Goal: Book appointment/travel/reservation

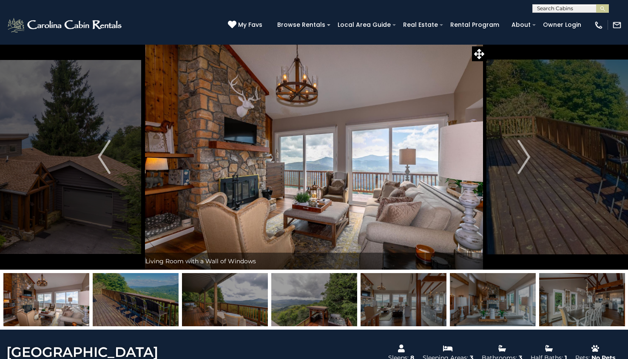
select select "*"
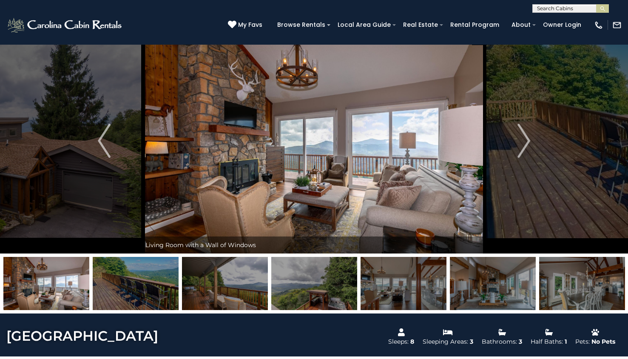
scroll to position [23, 0]
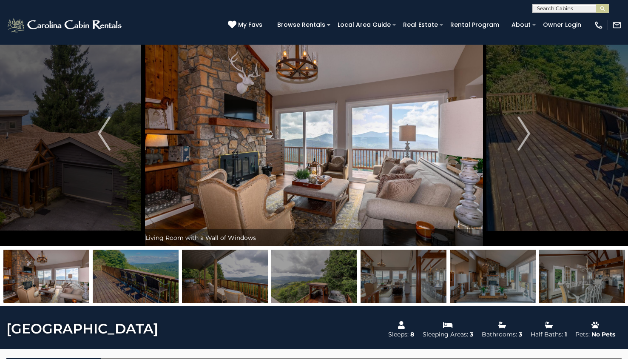
click at [48, 282] on img at bounding box center [46, 275] width 86 height 53
click at [282, 158] on img at bounding box center [313, 133] width 345 height 225
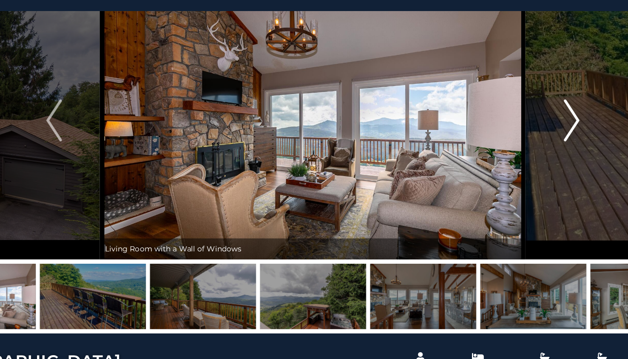
click at [516, 136] on button "Next" at bounding box center [524, 133] width 74 height 225
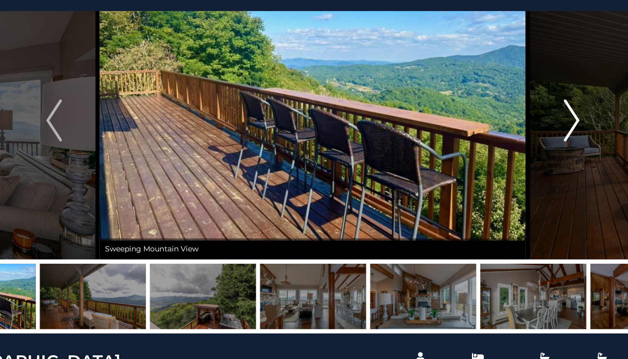
click at [516, 136] on button "Next" at bounding box center [524, 133] width 74 height 225
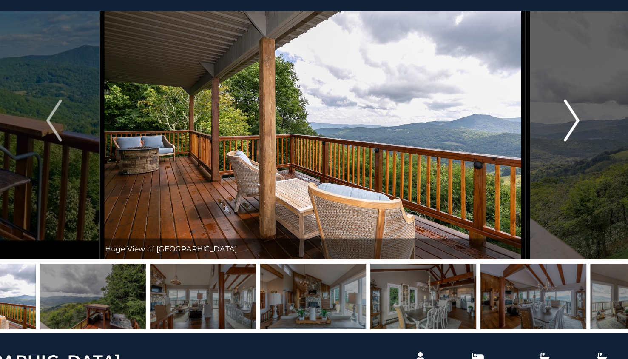
click at [516, 136] on button "Next" at bounding box center [524, 133] width 74 height 225
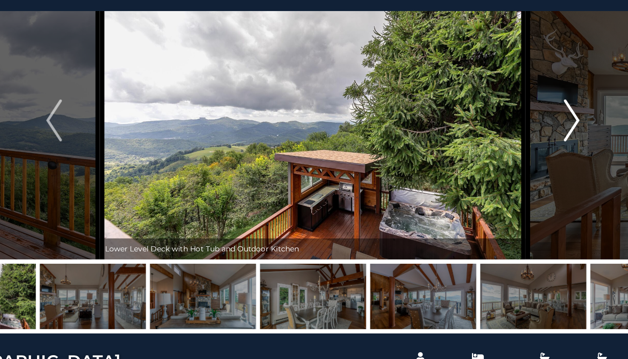
click at [516, 136] on button "Next" at bounding box center [524, 133] width 74 height 225
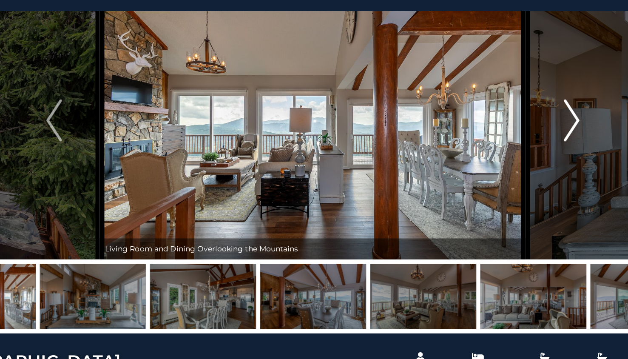
click at [516, 136] on button "Next" at bounding box center [524, 133] width 74 height 225
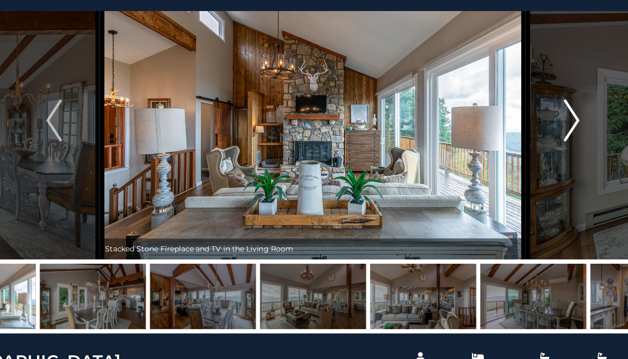
click at [516, 136] on button "Next" at bounding box center [524, 133] width 74 height 225
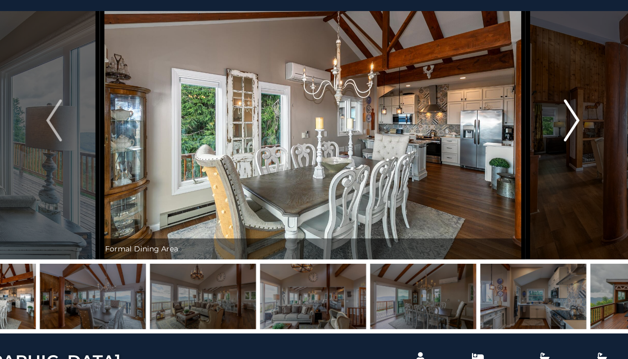
click at [516, 136] on button "Next" at bounding box center [524, 133] width 74 height 225
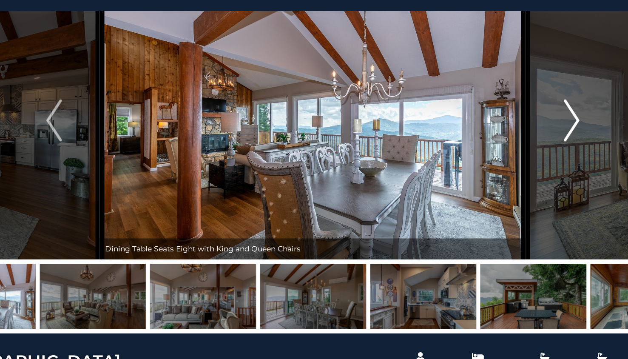
click at [516, 136] on button "Next" at bounding box center [524, 133] width 74 height 225
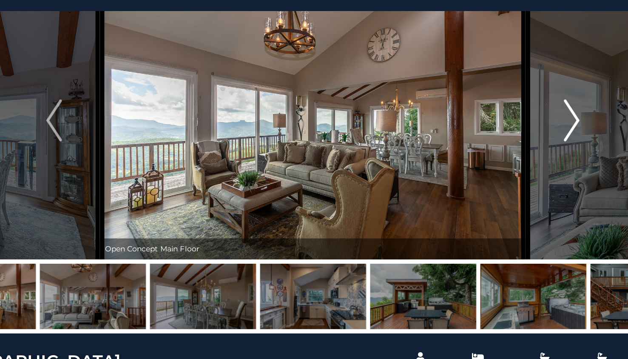
click at [516, 136] on button "Next" at bounding box center [524, 133] width 74 height 225
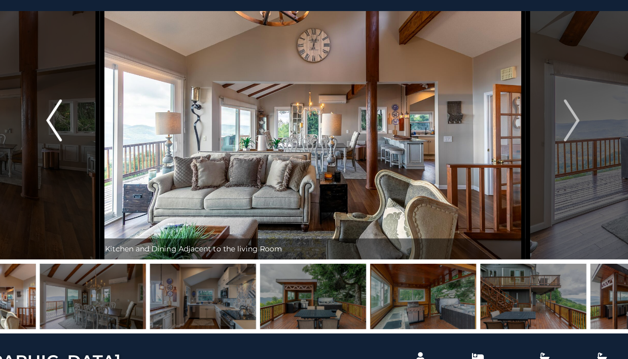
click at [106, 133] on img "Previous" at bounding box center [104, 133] width 13 height 34
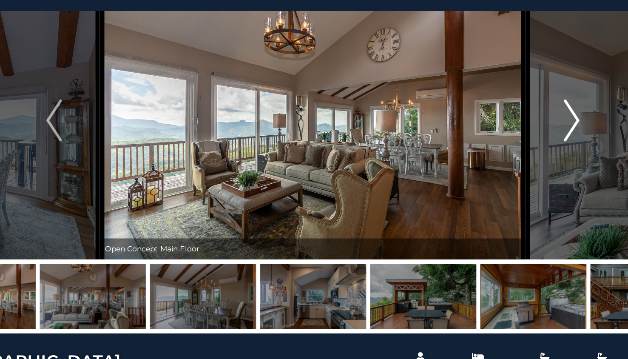
click at [526, 133] on img "Next" at bounding box center [523, 133] width 13 height 34
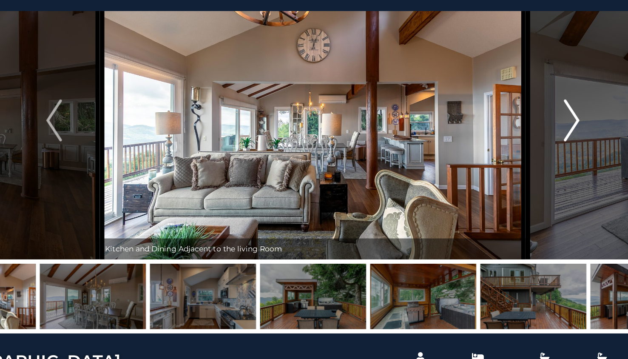
click at [526, 133] on img "Next" at bounding box center [523, 133] width 13 height 34
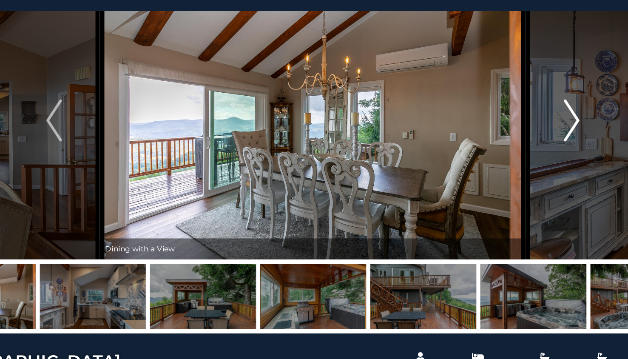
click at [526, 133] on img "Next" at bounding box center [523, 133] width 13 height 34
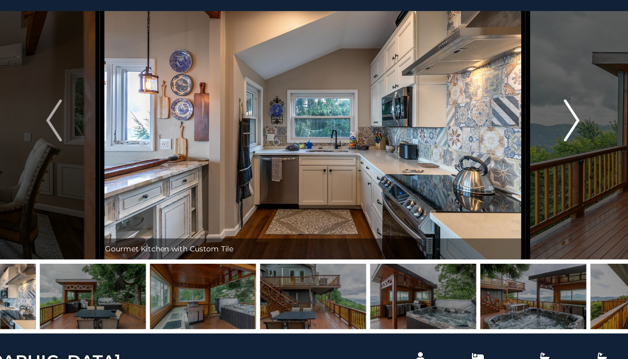
click at [526, 133] on img "Next" at bounding box center [523, 133] width 13 height 34
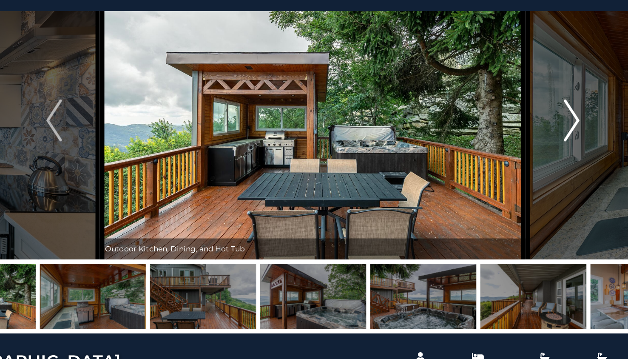
click at [526, 133] on img "Next" at bounding box center [523, 133] width 13 height 34
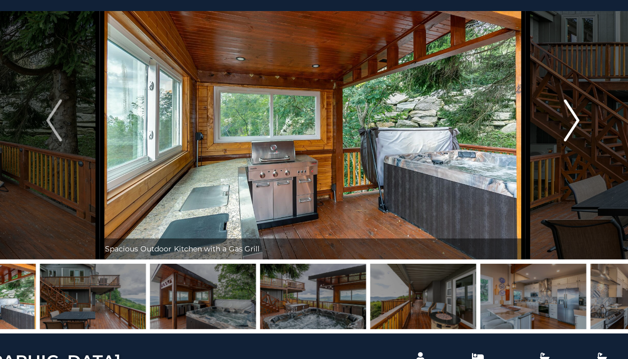
click at [526, 133] on img "Next" at bounding box center [523, 133] width 13 height 34
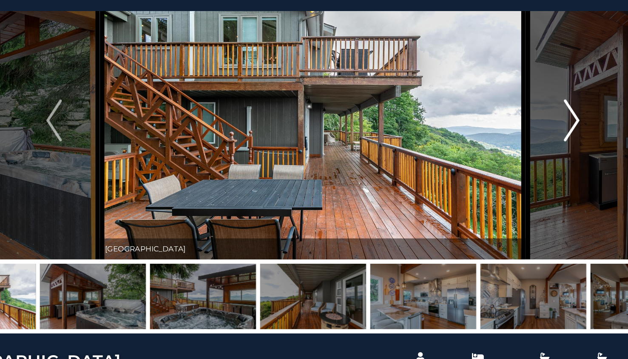
click at [526, 133] on img "Next" at bounding box center [523, 133] width 13 height 34
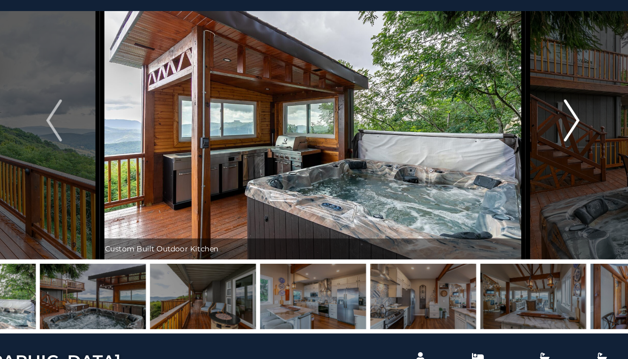
click at [526, 133] on img "Next" at bounding box center [523, 133] width 13 height 34
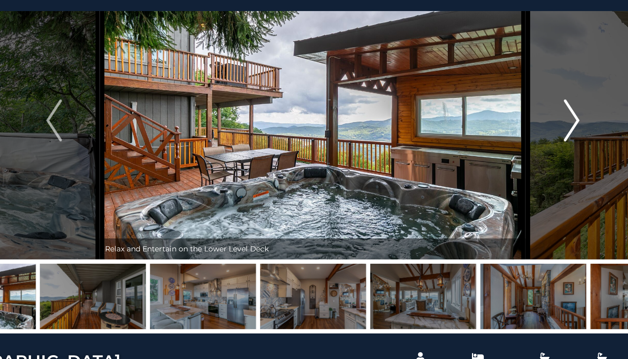
click at [526, 133] on img "Next" at bounding box center [523, 133] width 13 height 34
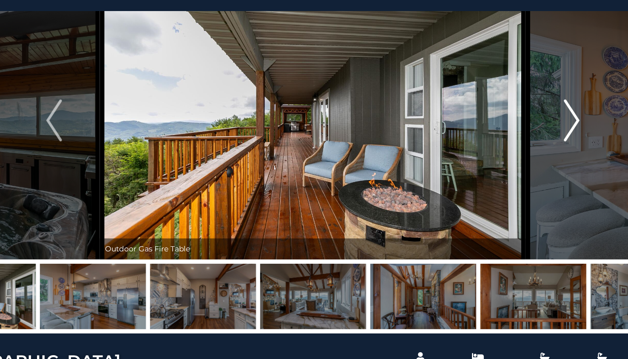
click at [526, 133] on img "Next" at bounding box center [523, 133] width 13 height 34
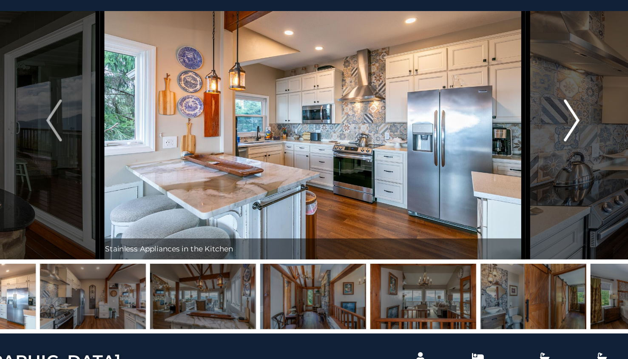
click at [526, 133] on img "Next" at bounding box center [523, 133] width 13 height 34
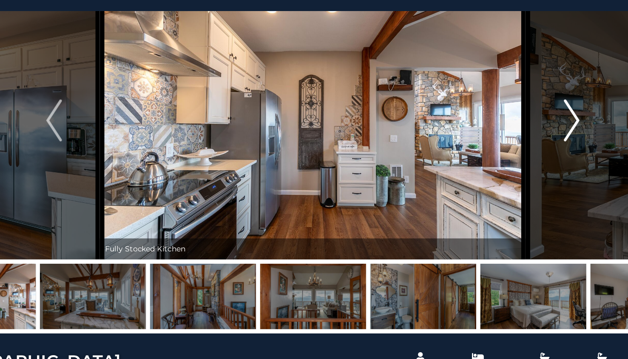
click at [526, 133] on img "Next" at bounding box center [523, 133] width 13 height 34
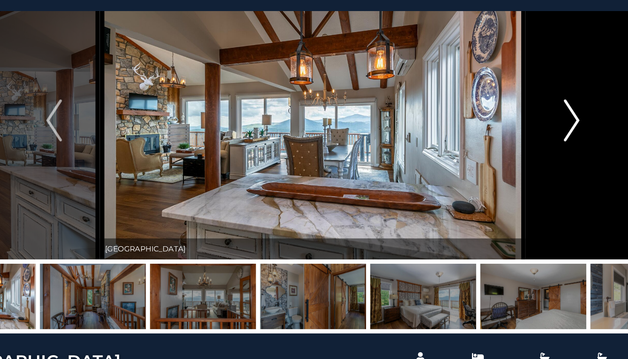
click at [526, 133] on img "Next" at bounding box center [523, 133] width 13 height 34
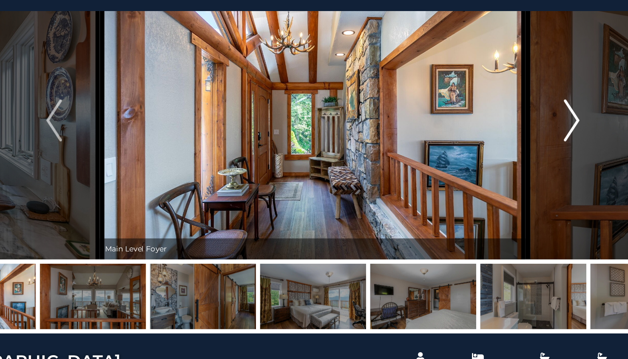
click at [526, 133] on img "Next" at bounding box center [523, 133] width 13 height 34
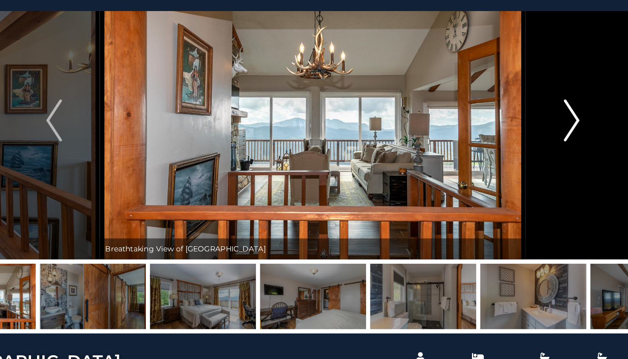
click at [526, 133] on img "Next" at bounding box center [523, 133] width 13 height 34
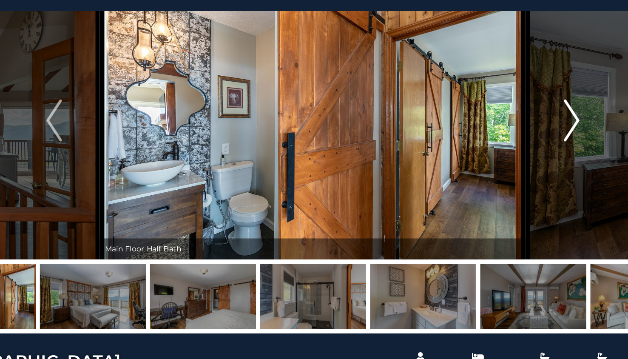
click at [526, 133] on img "Next" at bounding box center [523, 133] width 13 height 34
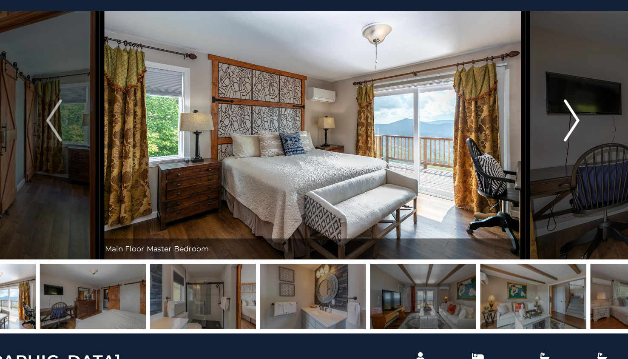
click at [526, 133] on img "Next" at bounding box center [523, 133] width 13 height 34
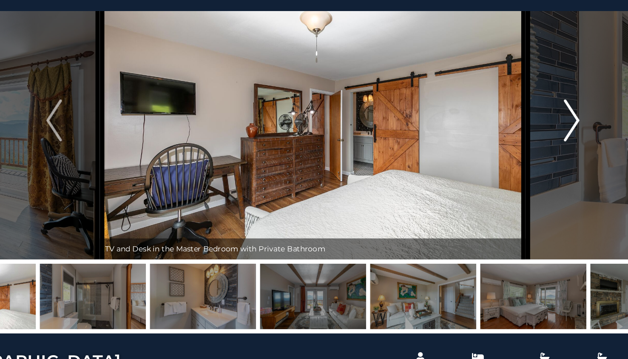
click at [526, 133] on img "Next" at bounding box center [523, 133] width 13 height 34
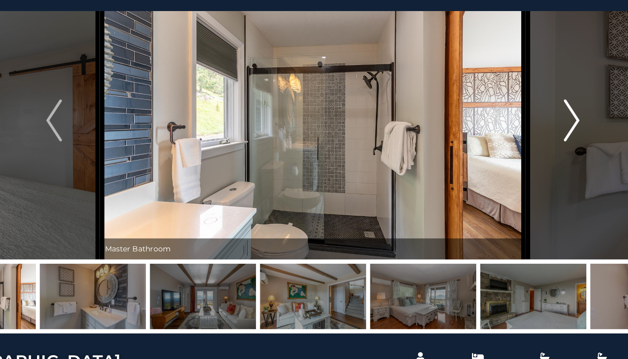
click at [526, 133] on img "Next" at bounding box center [523, 133] width 13 height 34
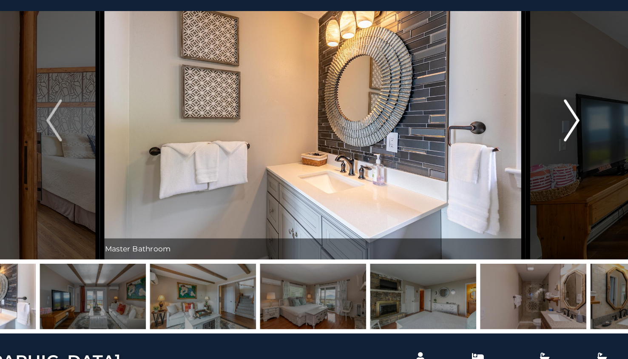
click at [526, 133] on img "Next" at bounding box center [523, 133] width 13 height 34
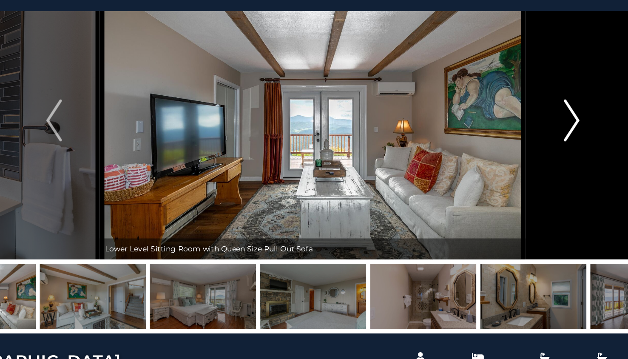
click at [526, 133] on img "Next" at bounding box center [523, 133] width 13 height 34
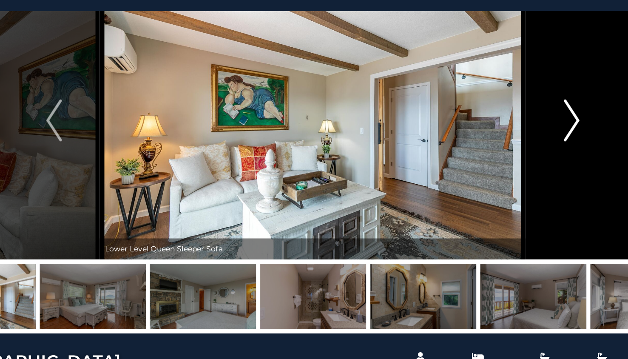
click at [526, 133] on img "Next" at bounding box center [523, 133] width 13 height 34
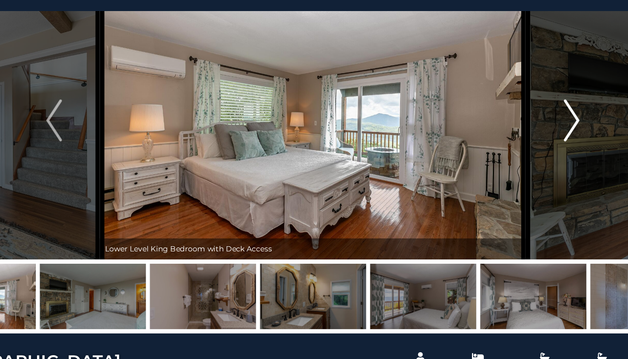
click at [526, 133] on img "Next" at bounding box center [523, 133] width 13 height 34
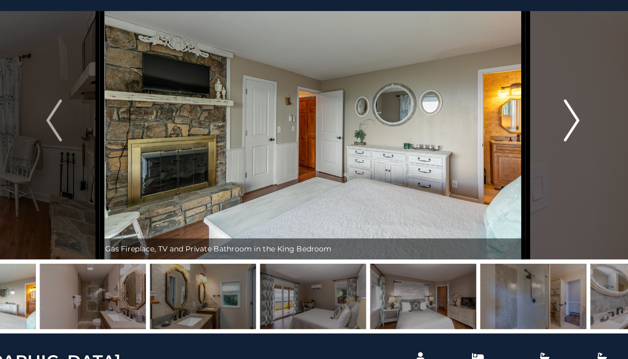
click at [526, 133] on img "Next" at bounding box center [523, 133] width 13 height 34
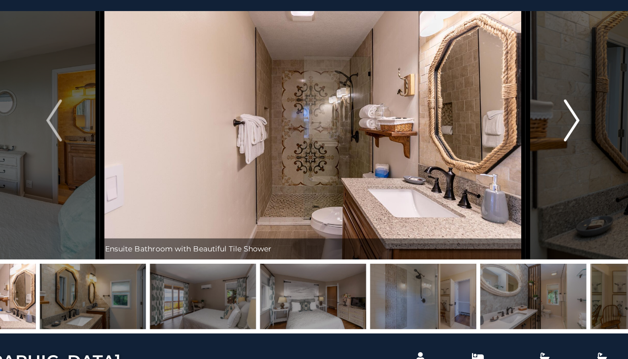
click at [527, 133] on img "Next" at bounding box center [523, 133] width 13 height 34
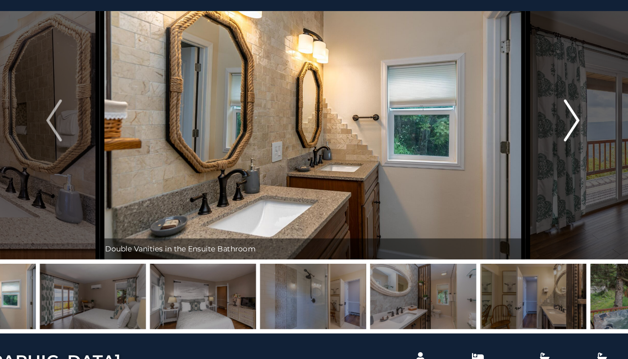
click at [527, 133] on img "Next" at bounding box center [523, 133] width 13 height 34
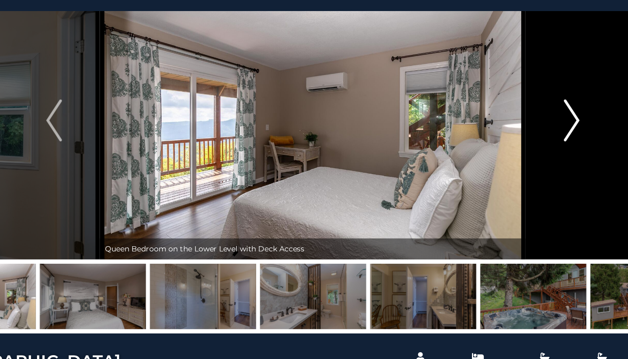
click at [527, 133] on img "Next" at bounding box center [523, 133] width 13 height 34
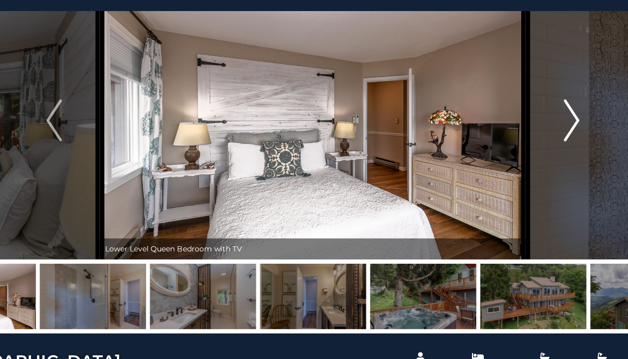
click at [527, 133] on img "Next" at bounding box center [523, 133] width 13 height 34
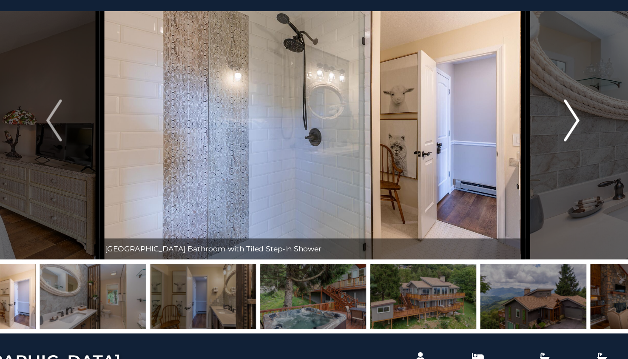
click at [527, 133] on img "Next" at bounding box center [523, 133] width 13 height 34
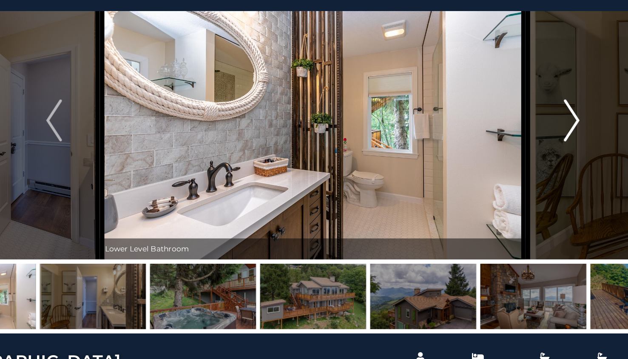
click at [527, 133] on img "Next" at bounding box center [523, 133] width 13 height 34
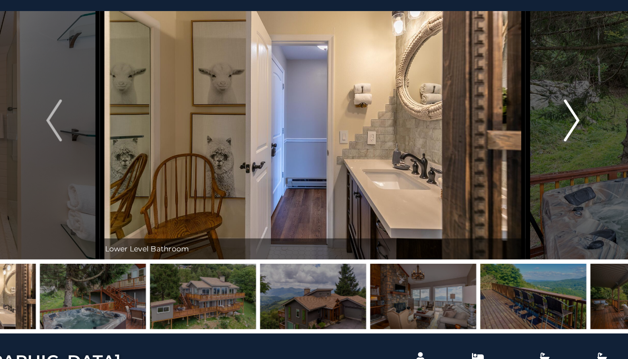
click at [527, 133] on img "Next" at bounding box center [523, 133] width 13 height 34
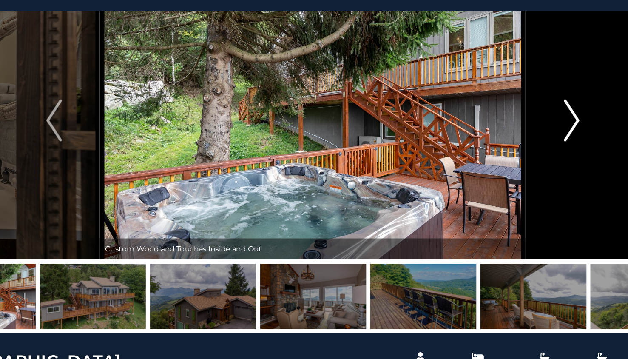
click at [527, 133] on img "Next" at bounding box center [523, 133] width 13 height 34
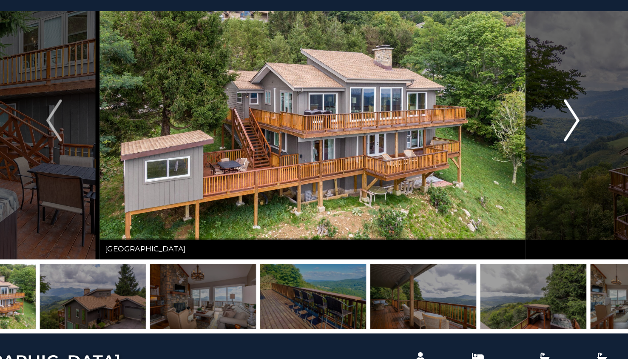
click at [527, 133] on img "Next" at bounding box center [523, 133] width 13 height 34
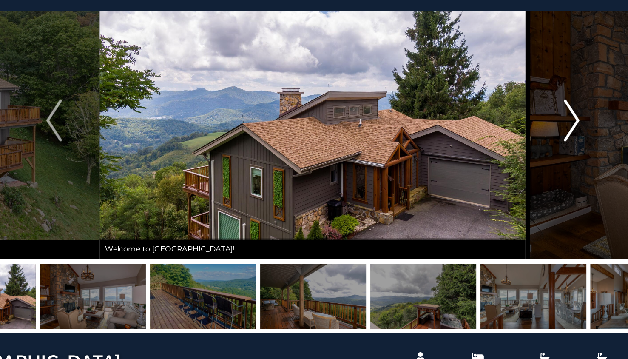
click at [527, 133] on img "Next" at bounding box center [523, 133] width 13 height 34
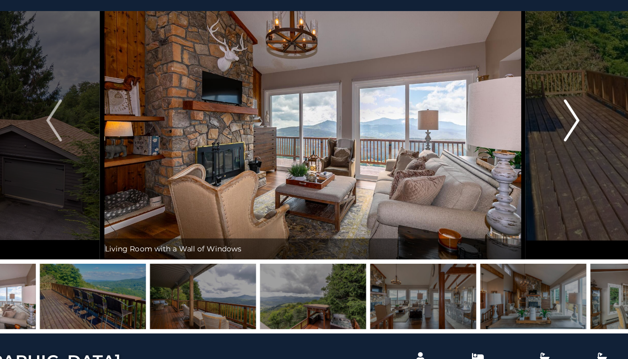
click at [527, 133] on img "Next" at bounding box center [523, 133] width 13 height 34
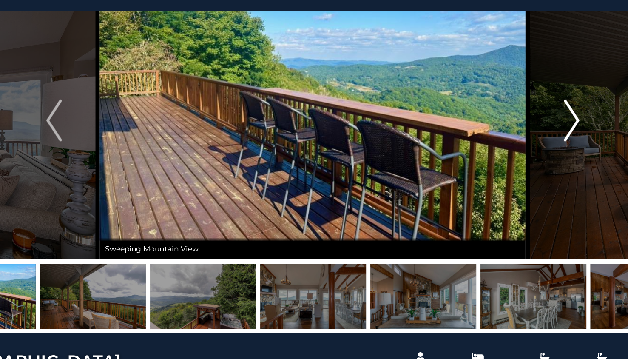
click at [529, 131] on img "Next" at bounding box center [523, 133] width 13 height 34
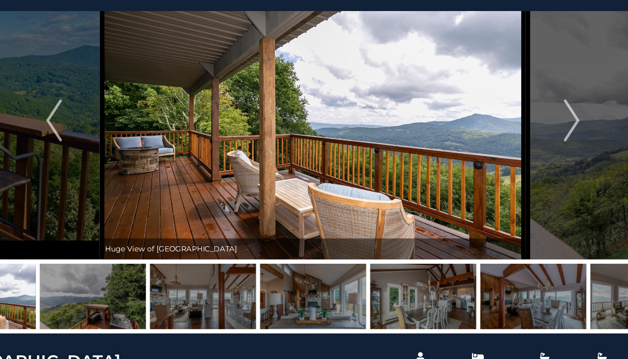
scroll to position [0, 0]
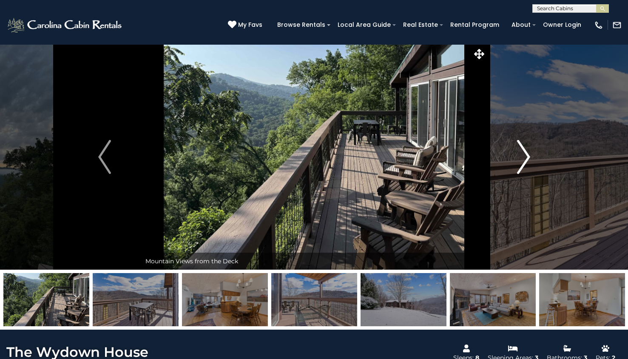
click at [528, 148] on img "Next" at bounding box center [523, 157] width 13 height 34
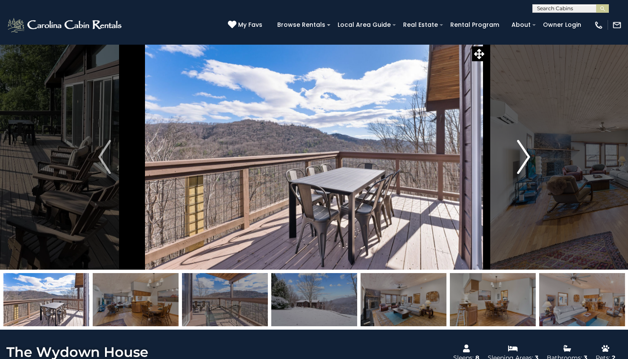
click at [528, 148] on img "Next" at bounding box center [523, 157] width 13 height 34
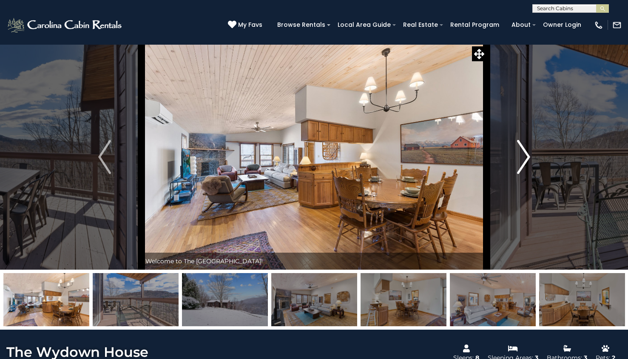
click at [528, 148] on img "Next" at bounding box center [523, 157] width 13 height 34
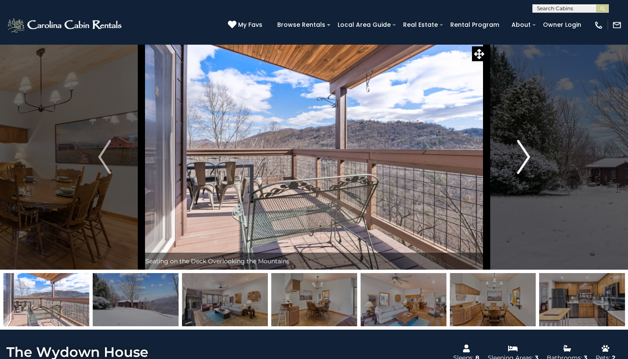
click at [528, 148] on img "Next" at bounding box center [523, 157] width 13 height 34
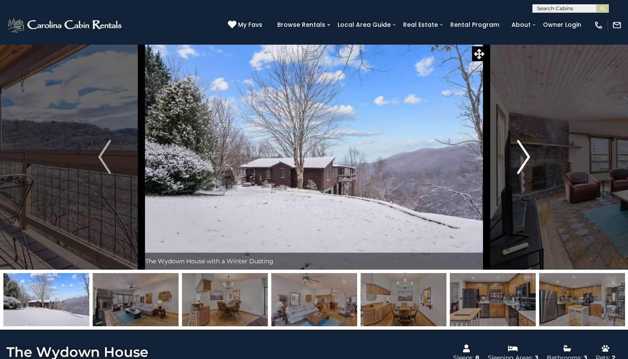
click at [528, 148] on img "Next" at bounding box center [523, 157] width 13 height 34
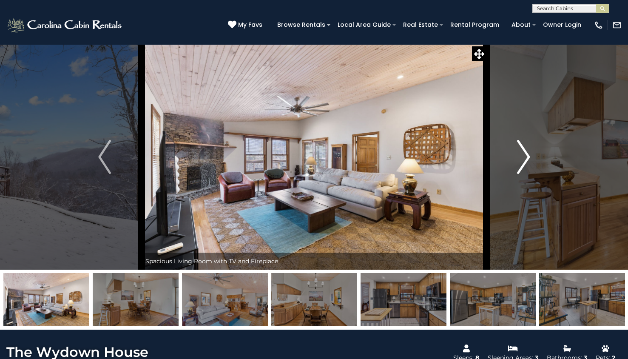
click at [528, 148] on img "Next" at bounding box center [523, 157] width 13 height 34
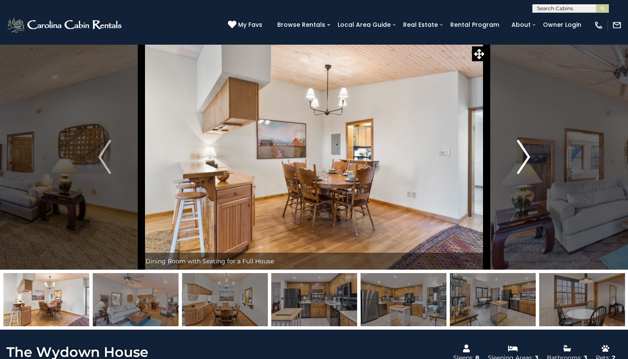
click at [528, 148] on img "Next" at bounding box center [523, 157] width 13 height 34
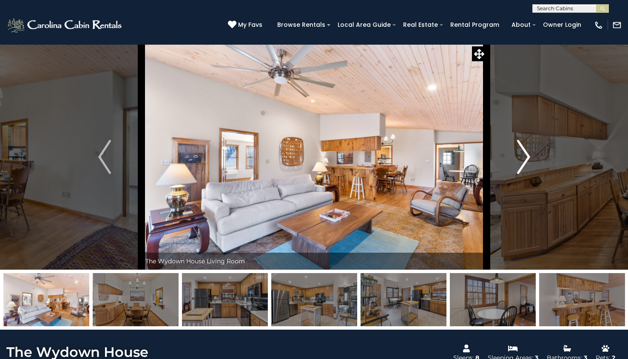
click at [528, 148] on img "Next" at bounding box center [523, 157] width 13 height 34
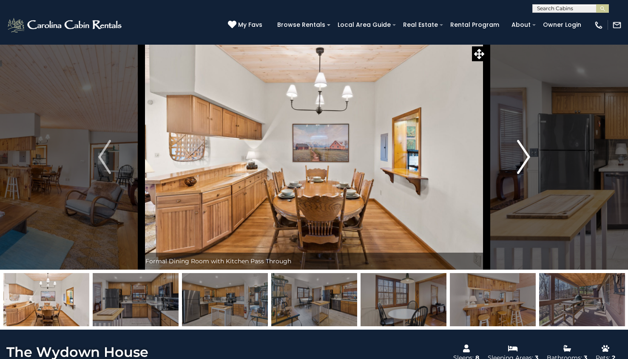
click at [528, 148] on img "Next" at bounding box center [523, 157] width 13 height 34
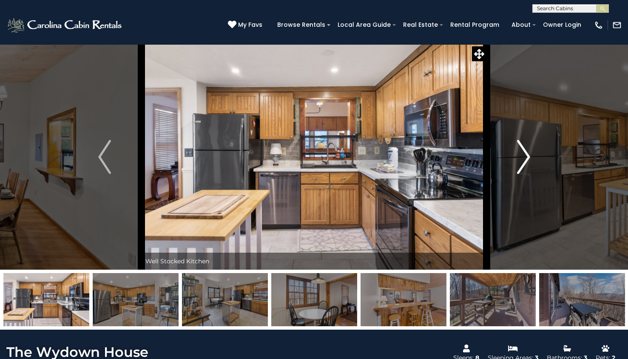
click at [528, 148] on img "Next" at bounding box center [523, 157] width 13 height 34
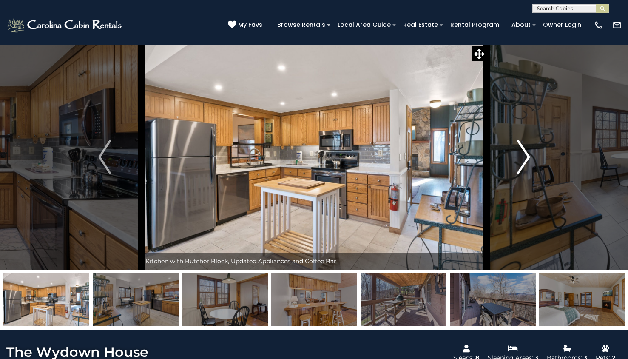
click at [528, 148] on img "Next" at bounding box center [523, 157] width 13 height 34
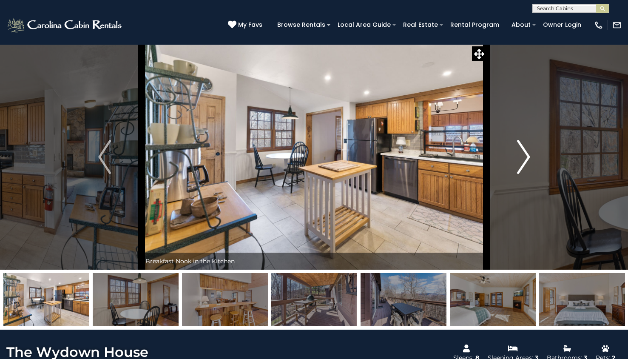
click at [528, 148] on img "Next" at bounding box center [523, 157] width 13 height 34
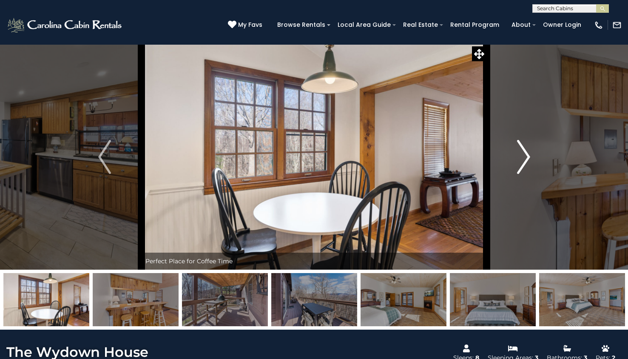
click at [528, 148] on img "Next" at bounding box center [523, 157] width 13 height 34
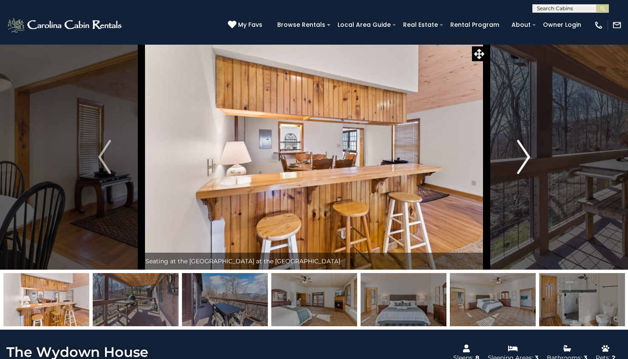
click at [528, 148] on img "Next" at bounding box center [523, 157] width 13 height 34
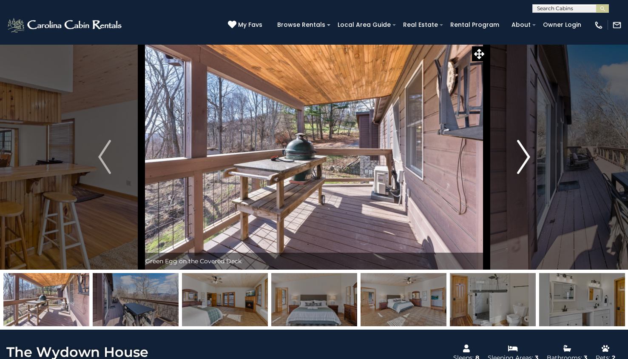
click at [528, 148] on img "Next" at bounding box center [523, 157] width 13 height 34
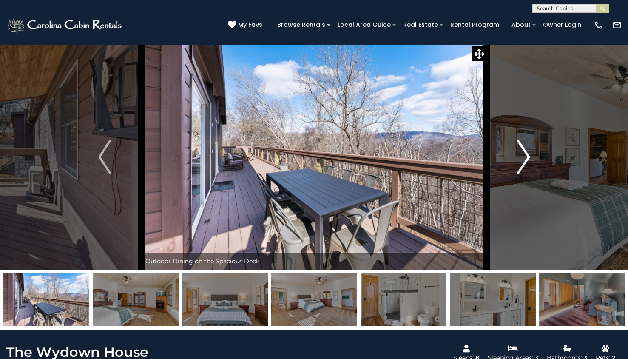
click at [528, 148] on img "Next" at bounding box center [523, 157] width 13 height 34
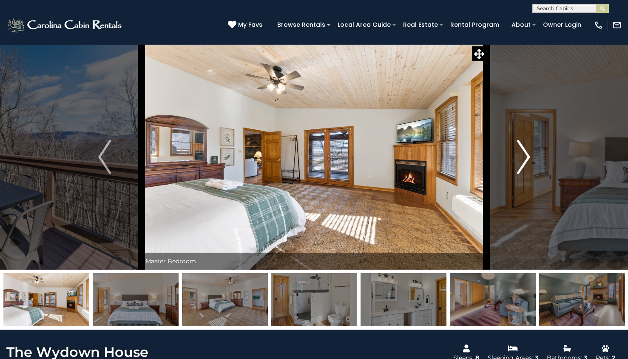
click at [528, 148] on img "Next" at bounding box center [523, 157] width 13 height 34
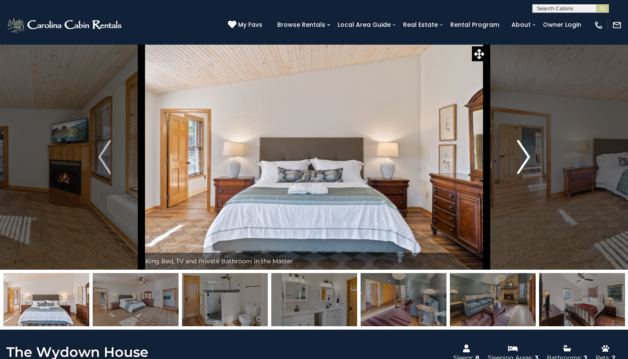
click at [528, 148] on img "Next" at bounding box center [523, 157] width 13 height 34
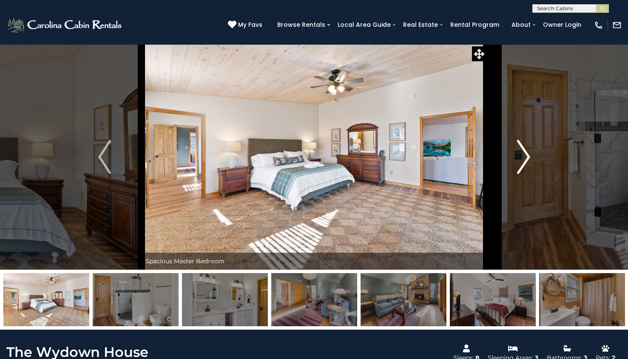
click at [528, 148] on img "Next" at bounding box center [523, 157] width 13 height 34
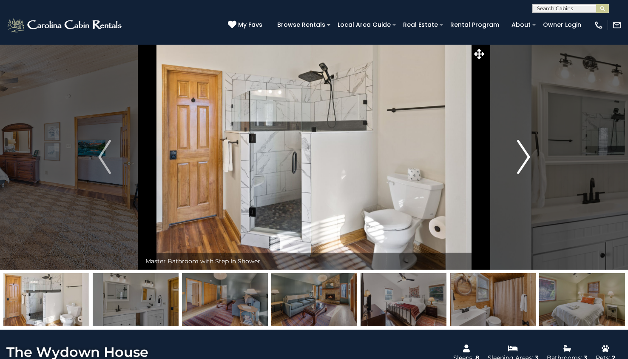
click at [528, 148] on img "Next" at bounding box center [523, 157] width 13 height 34
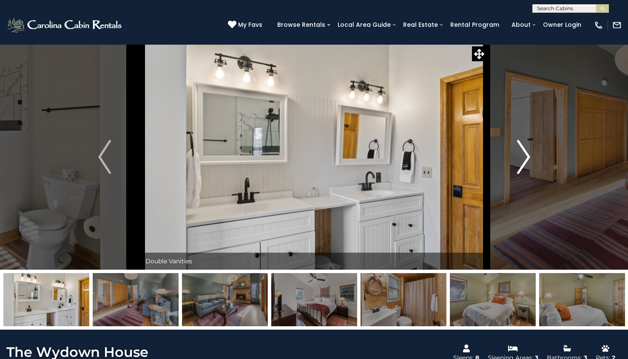
click at [528, 148] on img "Next" at bounding box center [523, 157] width 13 height 34
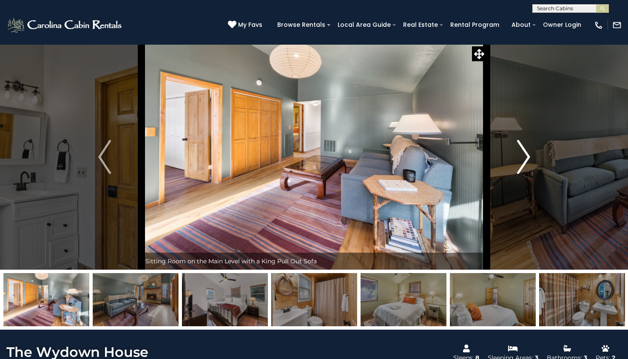
click at [528, 148] on img "Next" at bounding box center [523, 157] width 13 height 34
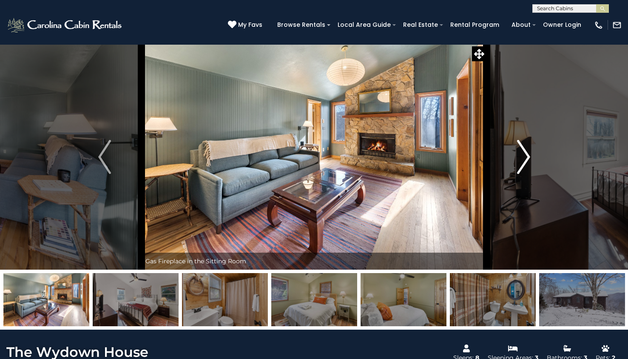
click at [528, 148] on img "Next" at bounding box center [523, 157] width 13 height 34
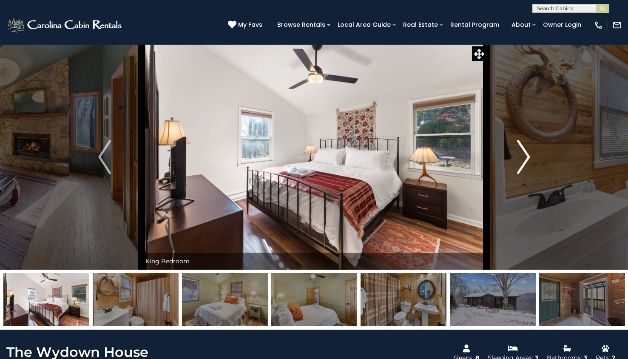
click at [528, 148] on img "Next" at bounding box center [523, 157] width 13 height 34
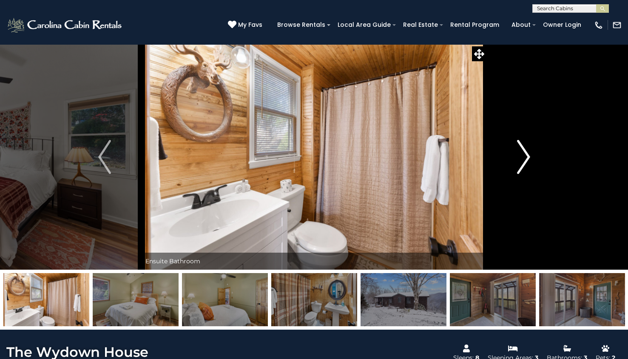
click at [528, 148] on img "Next" at bounding box center [523, 157] width 13 height 34
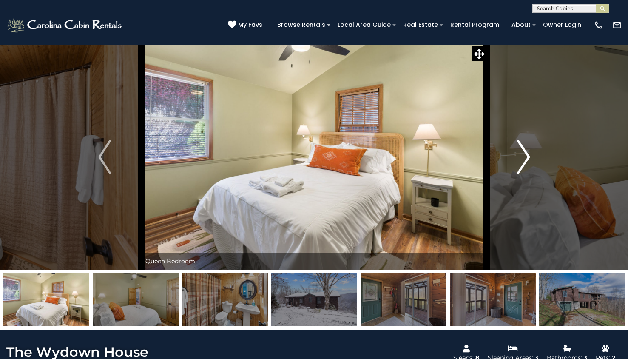
click at [528, 148] on img "Next" at bounding box center [523, 157] width 13 height 34
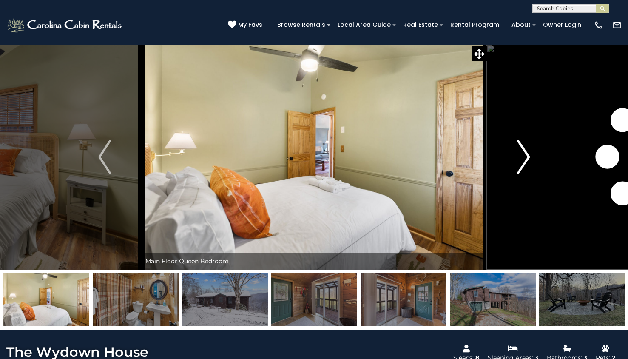
click at [528, 148] on img "Next" at bounding box center [523, 157] width 13 height 34
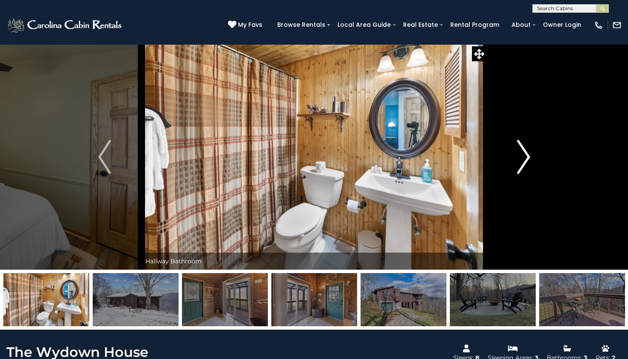
click at [528, 148] on img "Next" at bounding box center [523, 157] width 13 height 34
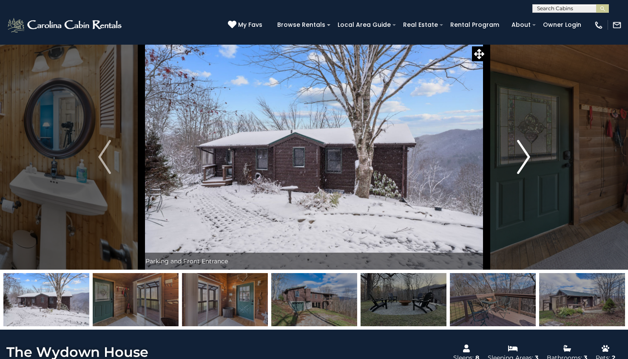
click at [528, 148] on img "Next" at bounding box center [523, 157] width 13 height 34
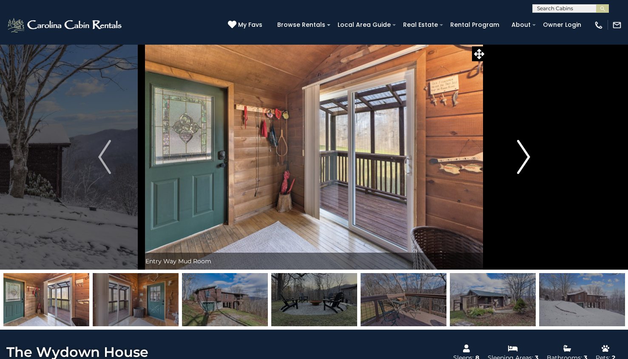
click at [528, 148] on img "Next" at bounding box center [523, 157] width 13 height 34
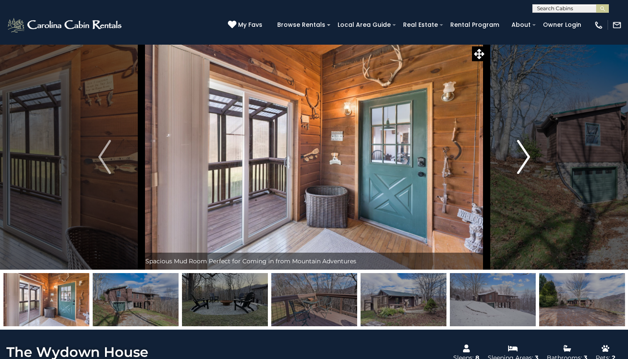
click at [528, 148] on img "Next" at bounding box center [523, 157] width 13 height 34
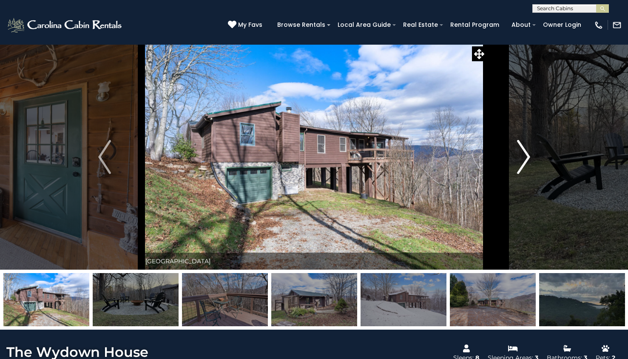
click at [528, 148] on img "Next" at bounding box center [523, 157] width 13 height 34
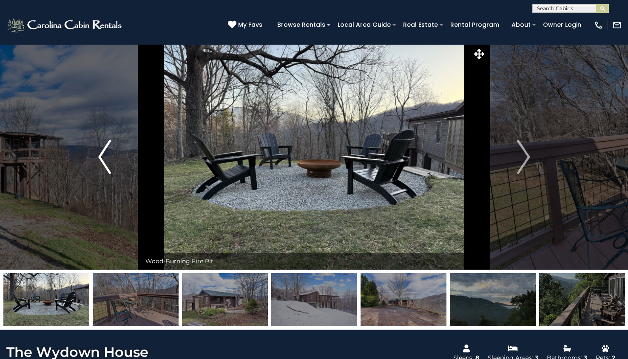
click at [121, 158] on button "Previous" at bounding box center [105, 156] width 74 height 225
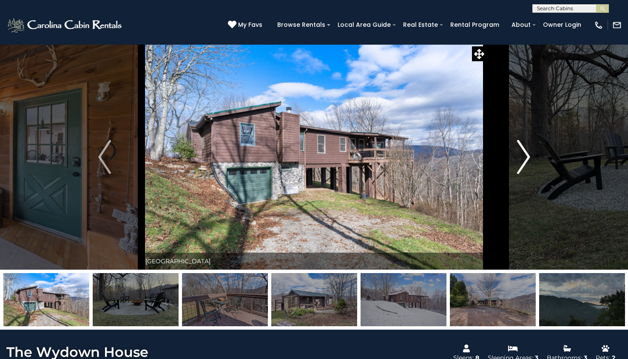
click at [522, 168] on img "Next" at bounding box center [523, 157] width 13 height 34
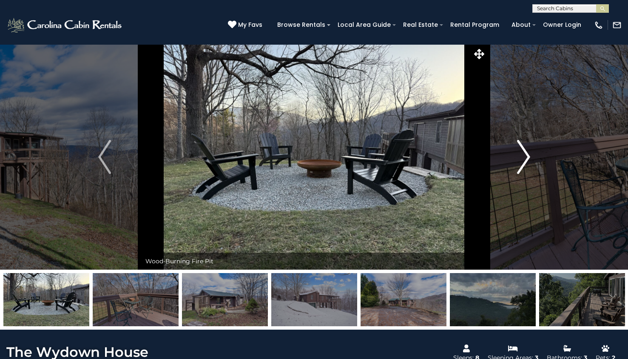
click at [527, 156] on img "Next" at bounding box center [523, 157] width 13 height 34
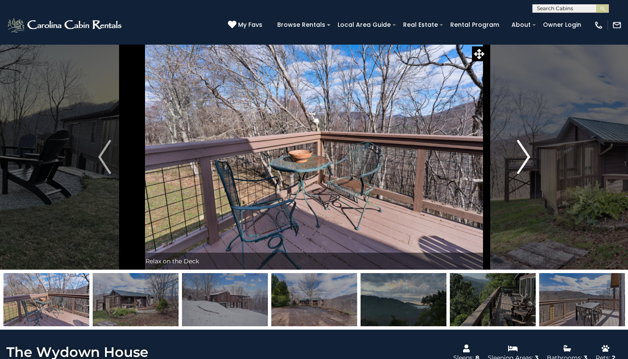
click at [527, 156] on img "Next" at bounding box center [523, 157] width 13 height 34
